Goal: Task Accomplishment & Management: Manage account settings

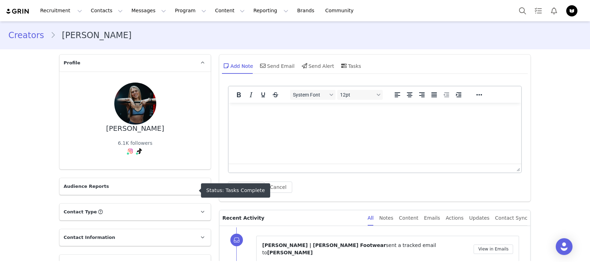
scroll to position [374, 0]
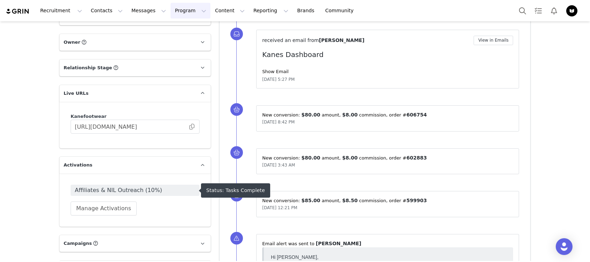
click at [172, 12] on button "Program Program" at bounding box center [191, 11] width 40 height 16
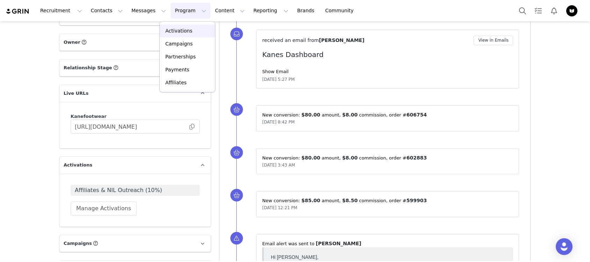
click at [178, 34] on p "Activations" at bounding box center [178, 30] width 27 height 7
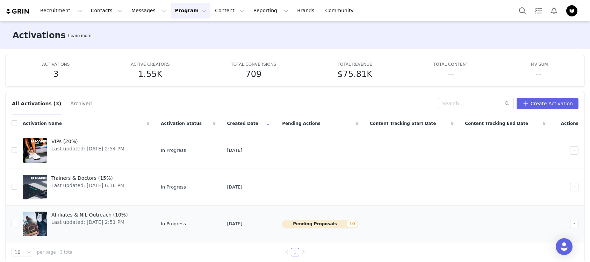
click at [102, 213] on span "Affiliates & NIL Outreach (10%)" at bounding box center [89, 214] width 77 height 7
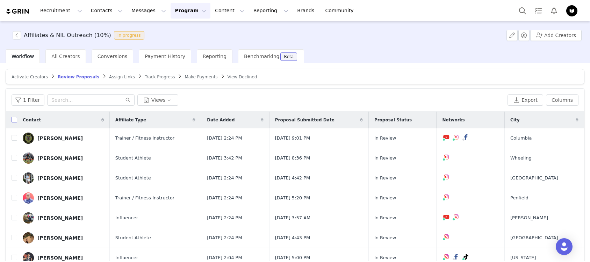
click at [15, 120] on input "checkbox" at bounding box center [15, 120] width 6 height 6
checkbox input "true"
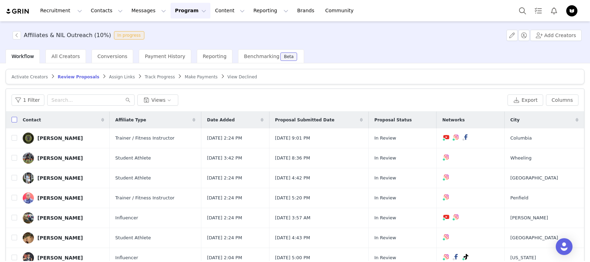
checkbox input "true"
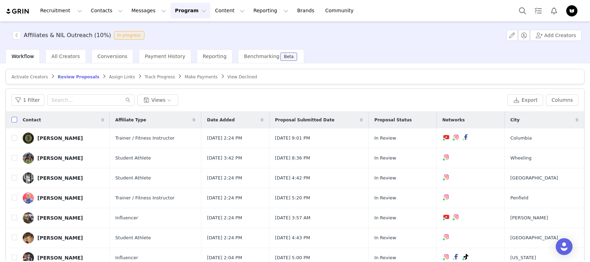
checkbox input "true"
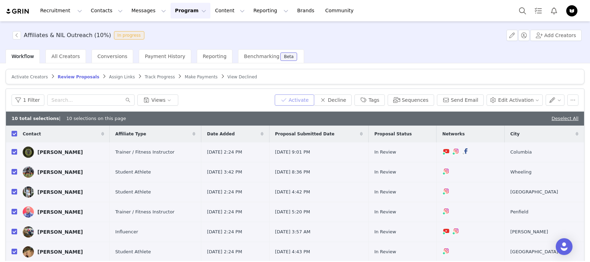
click at [304, 101] on button "Activate" at bounding box center [295, 99] width 40 height 11
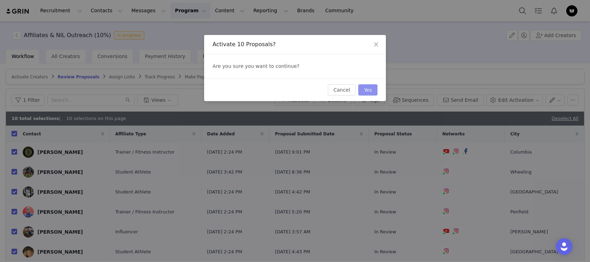
click at [361, 84] on button "Yes" at bounding box center [367, 89] width 19 height 11
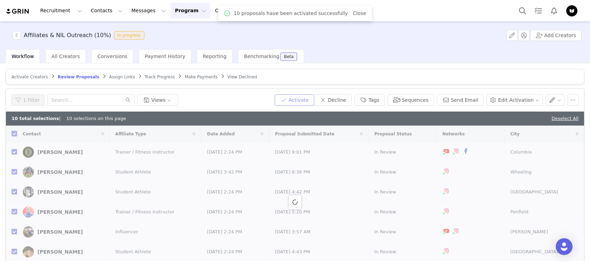
checkbox input "false"
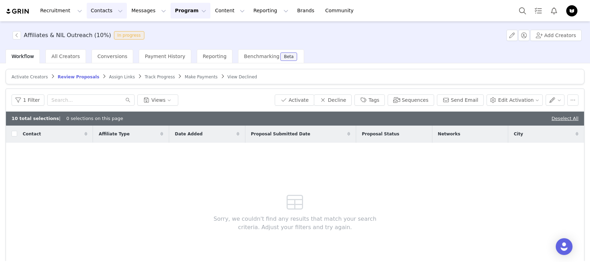
click at [100, 9] on button "Contacts Contacts" at bounding box center [107, 11] width 40 height 16
click at [108, 55] on p "Applicants" at bounding box center [100, 56] width 26 height 7
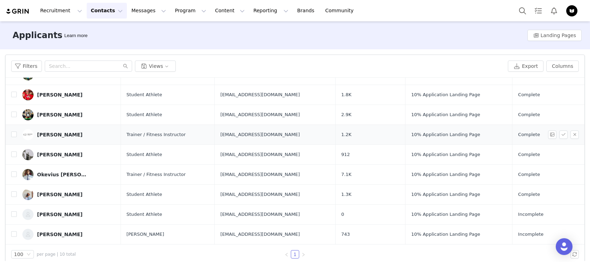
scroll to position [9, 0]
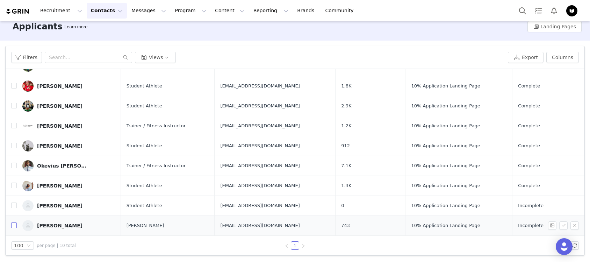
click at [13, 228] on input "checkbox" at bounding box center [14, 225] width 6 height 6
checkbox input "true"
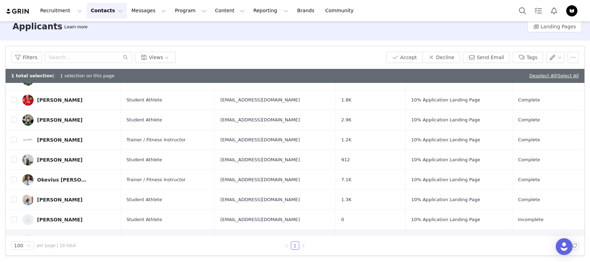
scroll to position [63, 0]
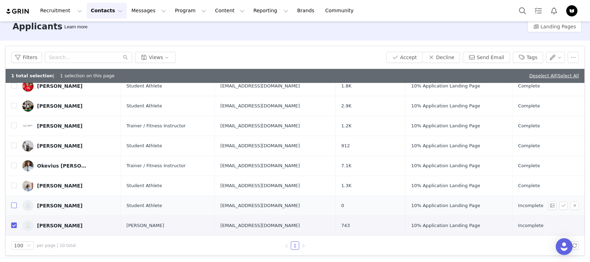
click at [13, 208] on input "checkbox" at bounding box center [14, 205] width 6 height 6
checkbox input "true"
click at [571, 57] on button "button" at bounding box center [573, 57] width 11 height 11
click at [562, 83] on span "Delete" at bounding box center [563, 83] width 16 height 8
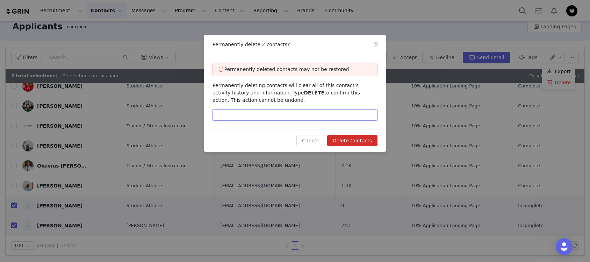
click at [341, 115] on input "text" at bounding box center [295, 114] width 165 height 11
type input "DELETE"
click at [358, 141] on button "Delete Contacts" at bounding box center [352, 140] width 50 height 11
checkbox input "false"
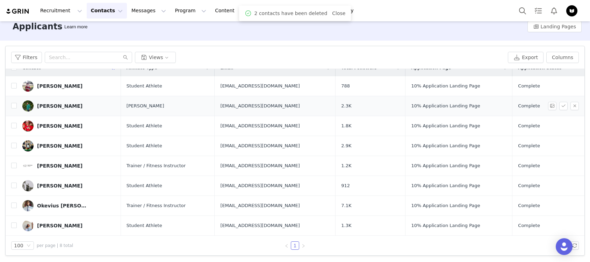
scroll to position [0, 0]
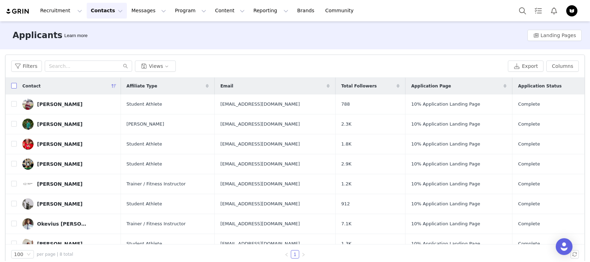
click at [12, 85] on input "checkbox" at bounding box center [14, 86] width 6 height 6
checkbox input "true"
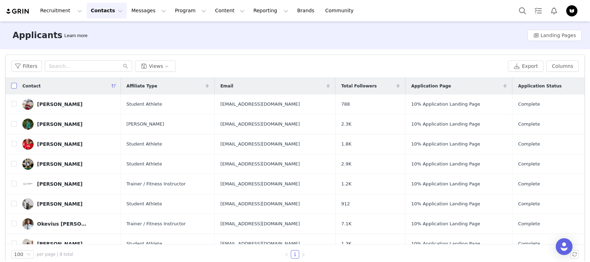
checkbox input "true"
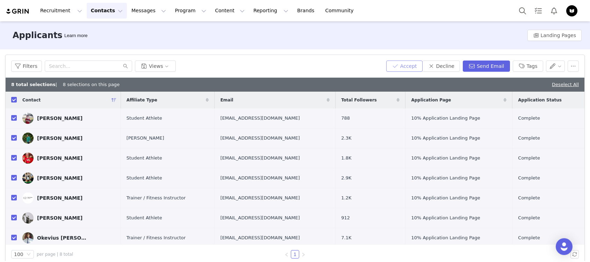
click at [401, 67] on button "Accept" at bounding box center [404, 65] width 36 height 11
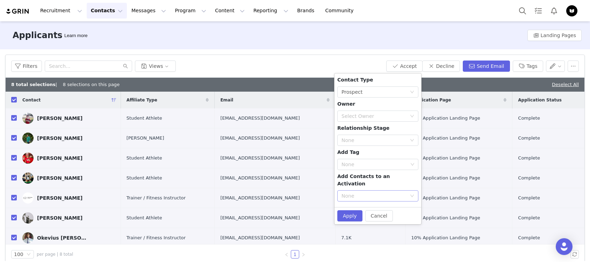
click at [383, 194] on div "None" at bounding box center [377, 195] width 81 height 11
click at [395, 222] on li "Affiliates & NIL Outreach (10%)" at bounding box center [377, 224] width 81 height 11
click at [352, 210] on button "Apply" at bounding box center [349, 215] width 25 height 11
checkbox input "false"
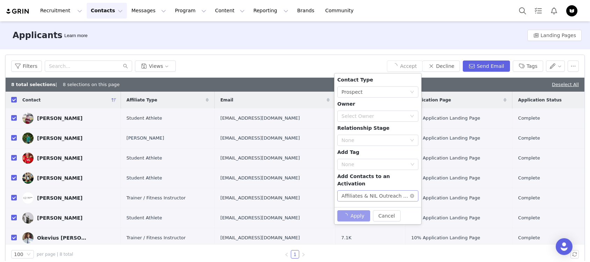
checkbox input "false"
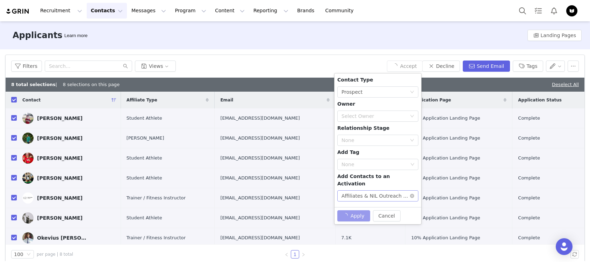
checkbox input "false"
